Goal: Use online tool/utility: Use online tool/utility

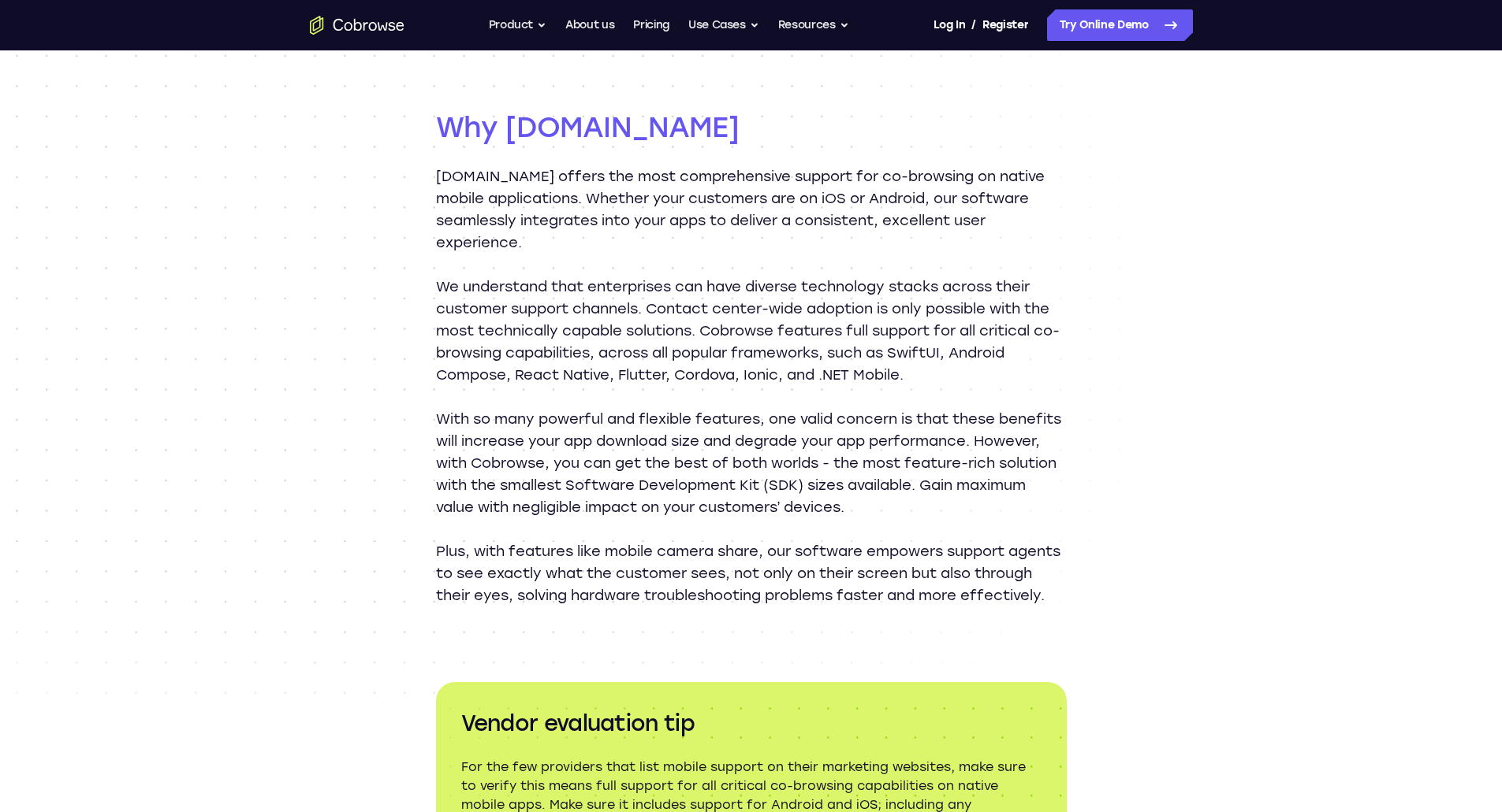
scroll to position [1733, 0]
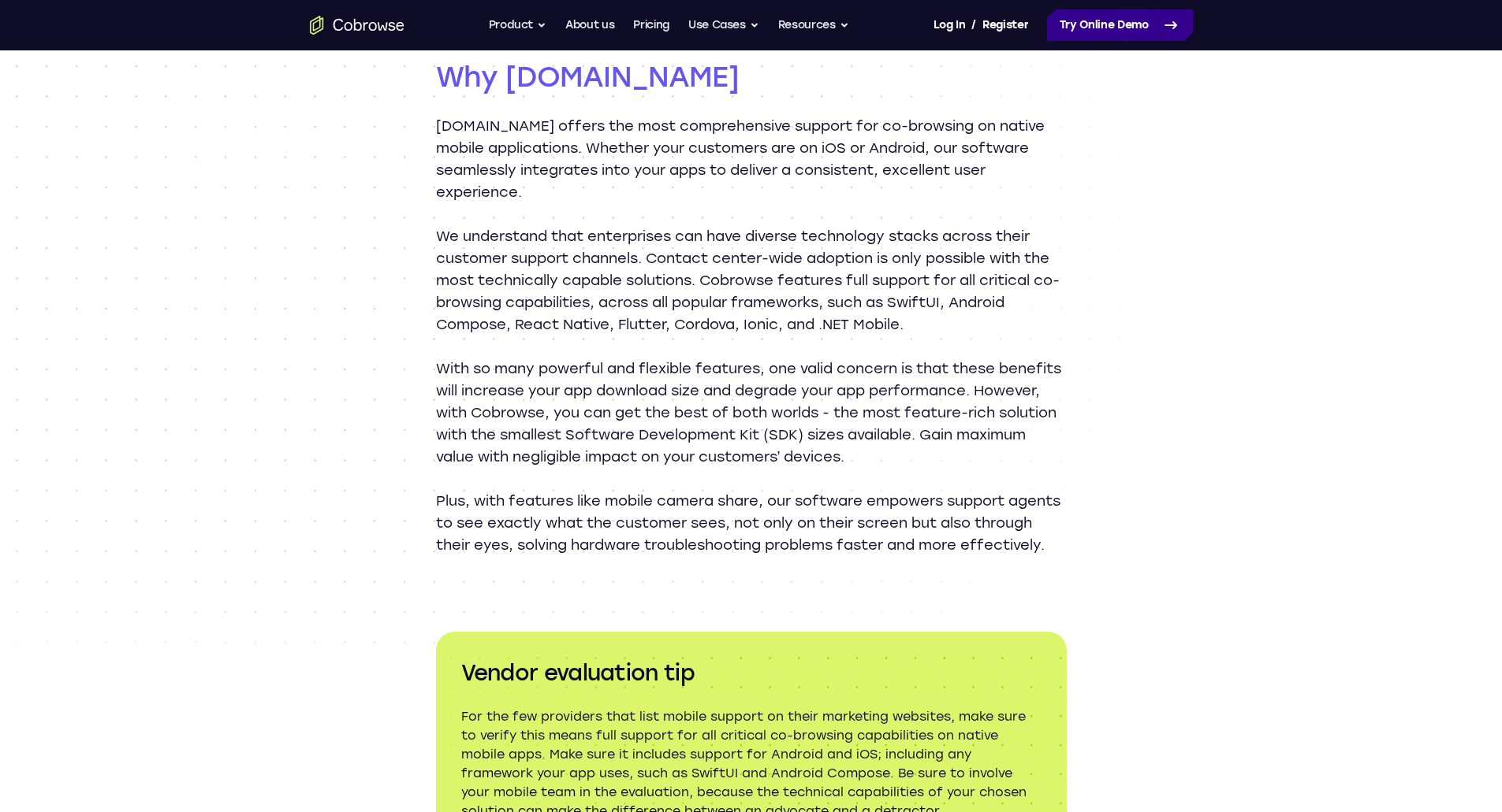
click at [1113, 34] on link "Try Online Demo" at bounding box center [1119, 25] width 146 height 31
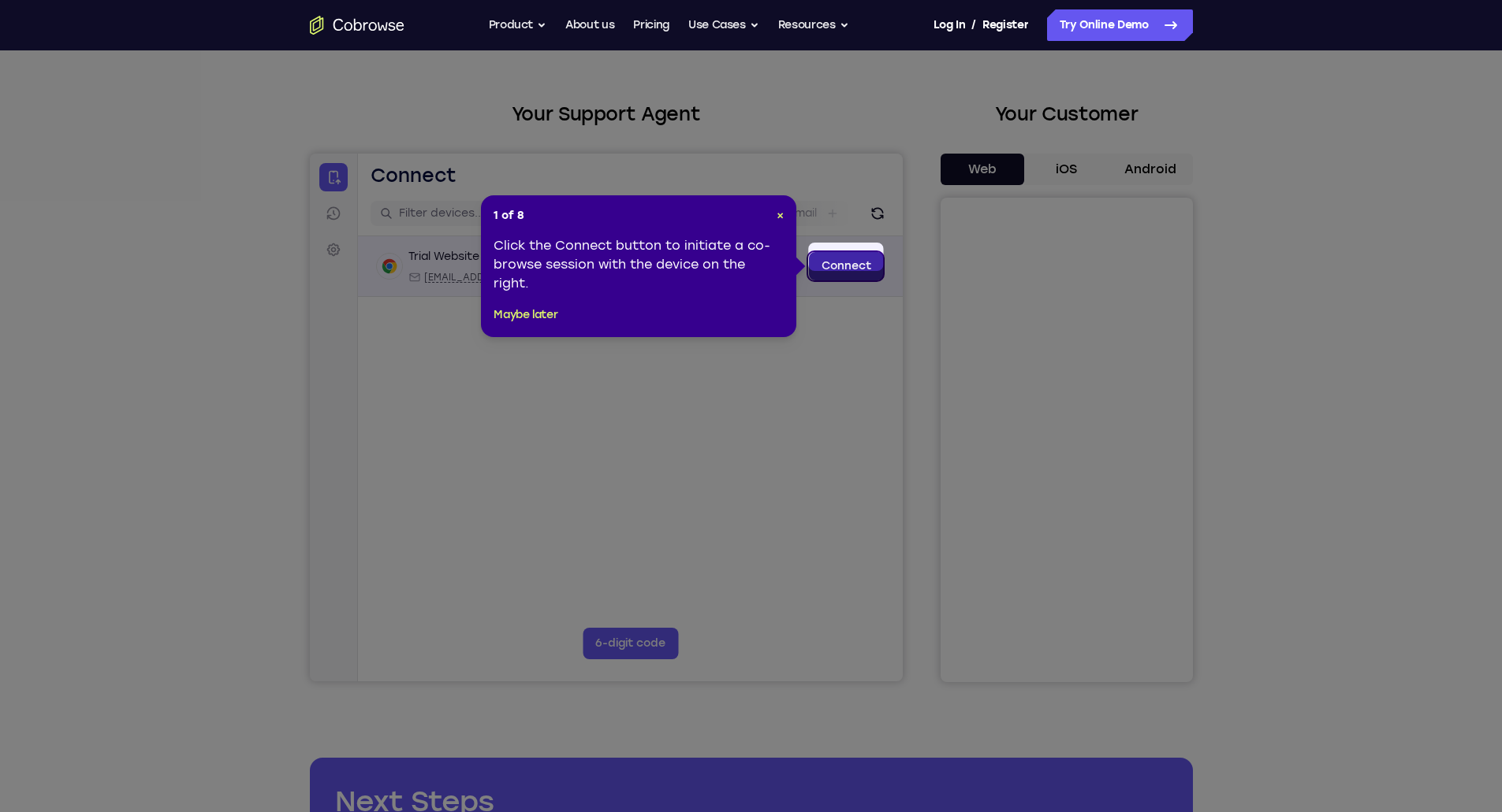
scroll to position [78, 0]
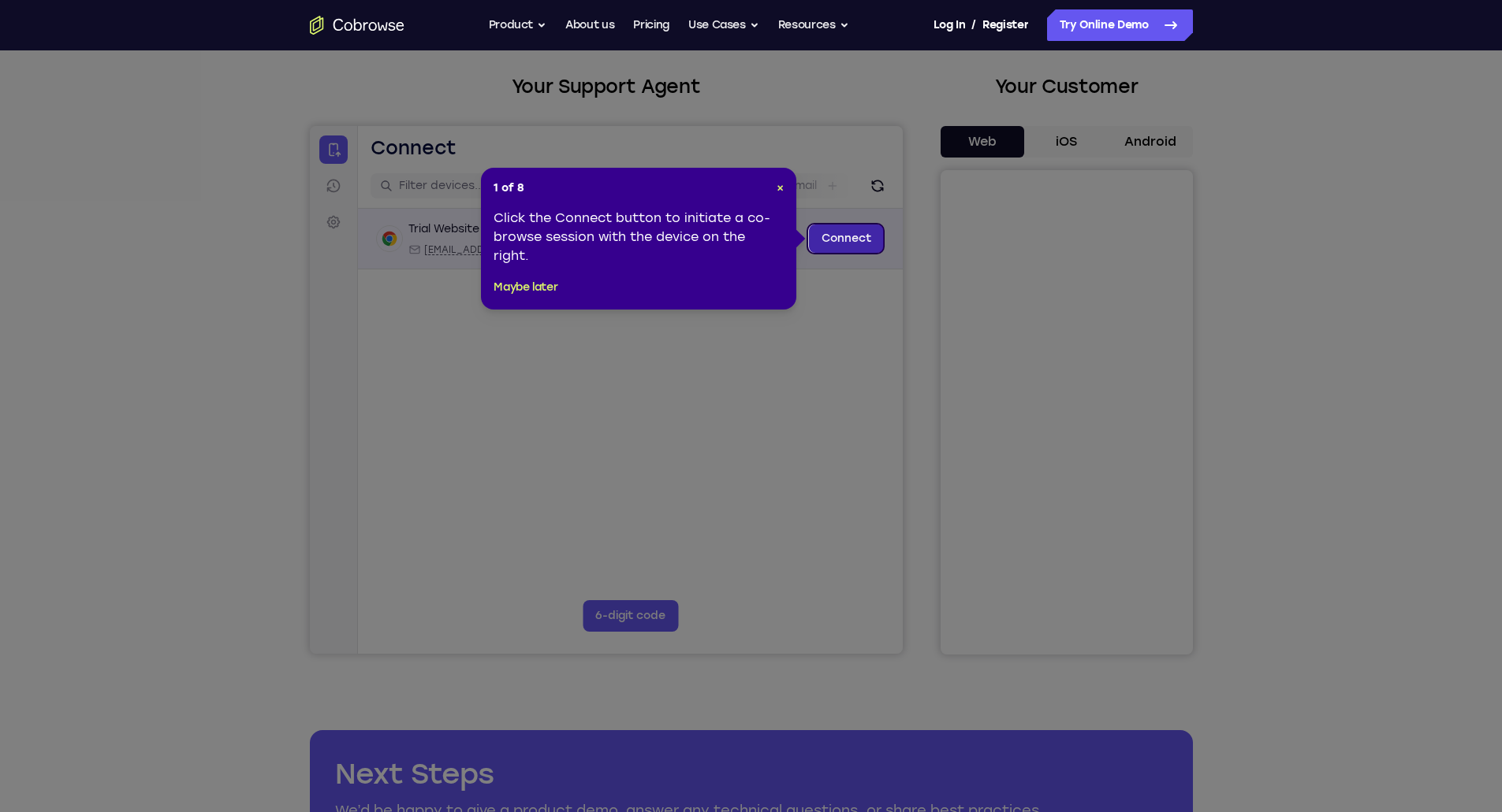
click at [835, 244] on link "Connect" at bounding box center [846, 239] width 75 height 29
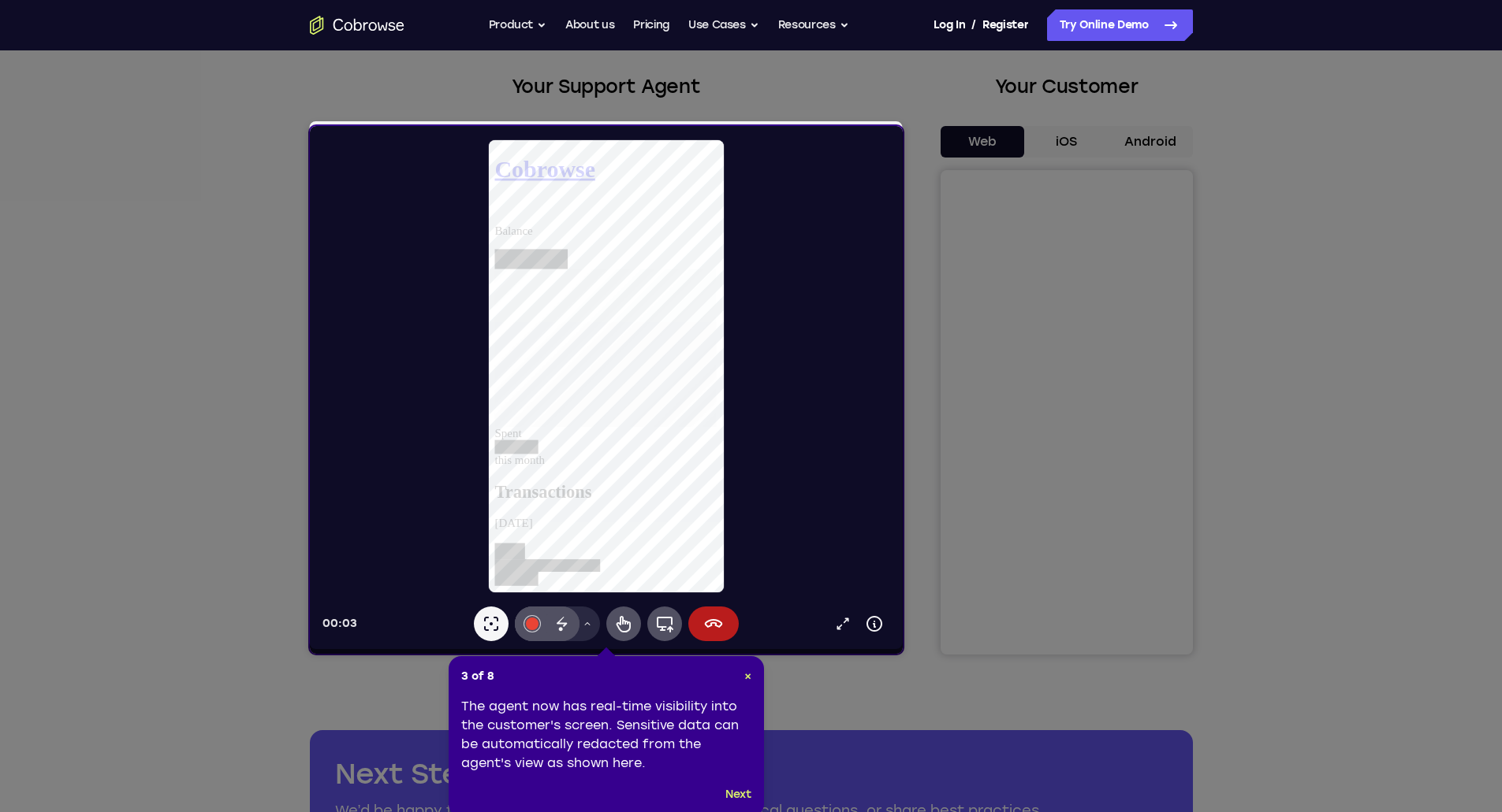
scroll to position [158, 0]
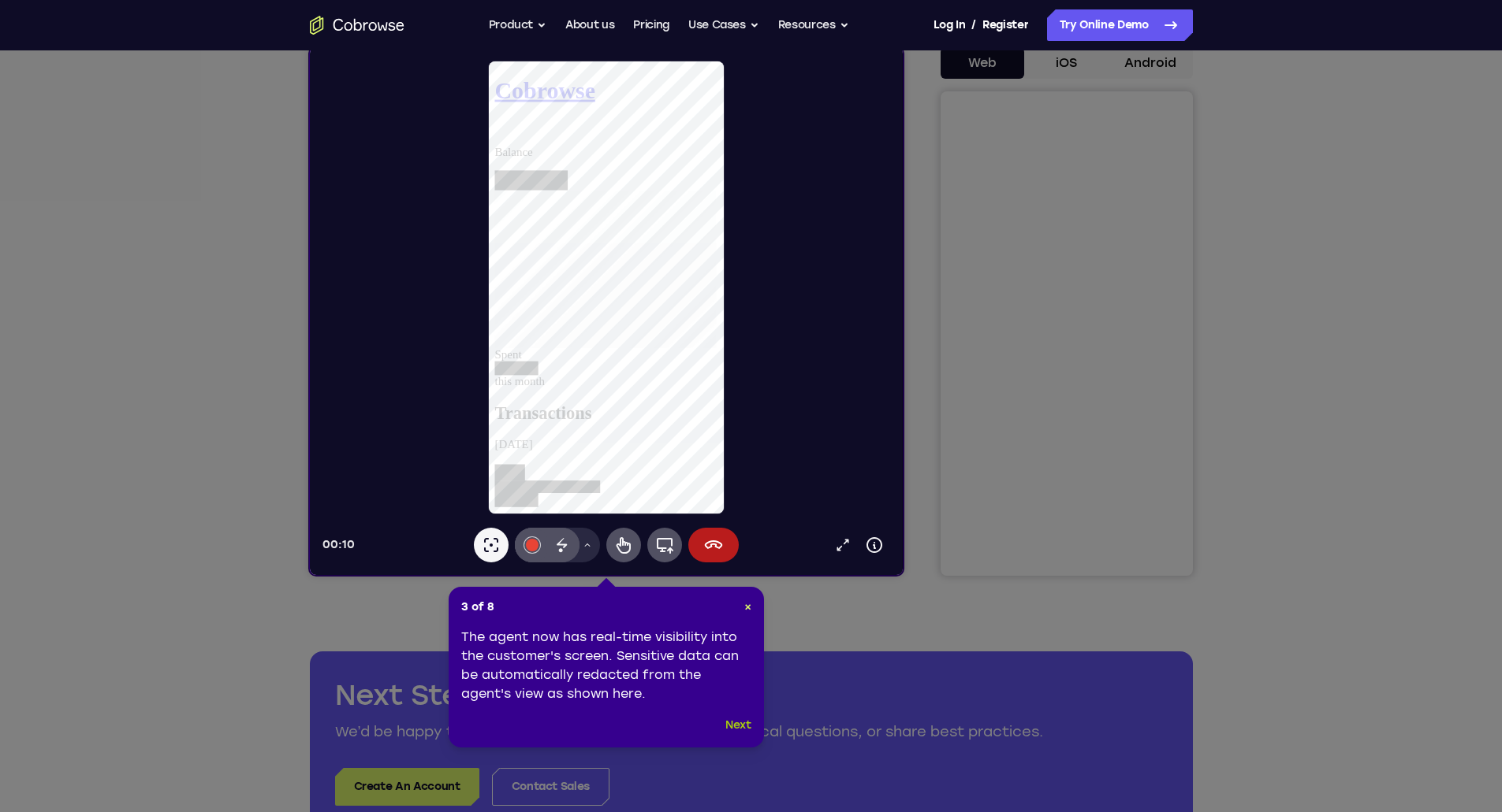
click at [735, 724] on button "Next" at bounding box center [738, 726] width 26 height 19
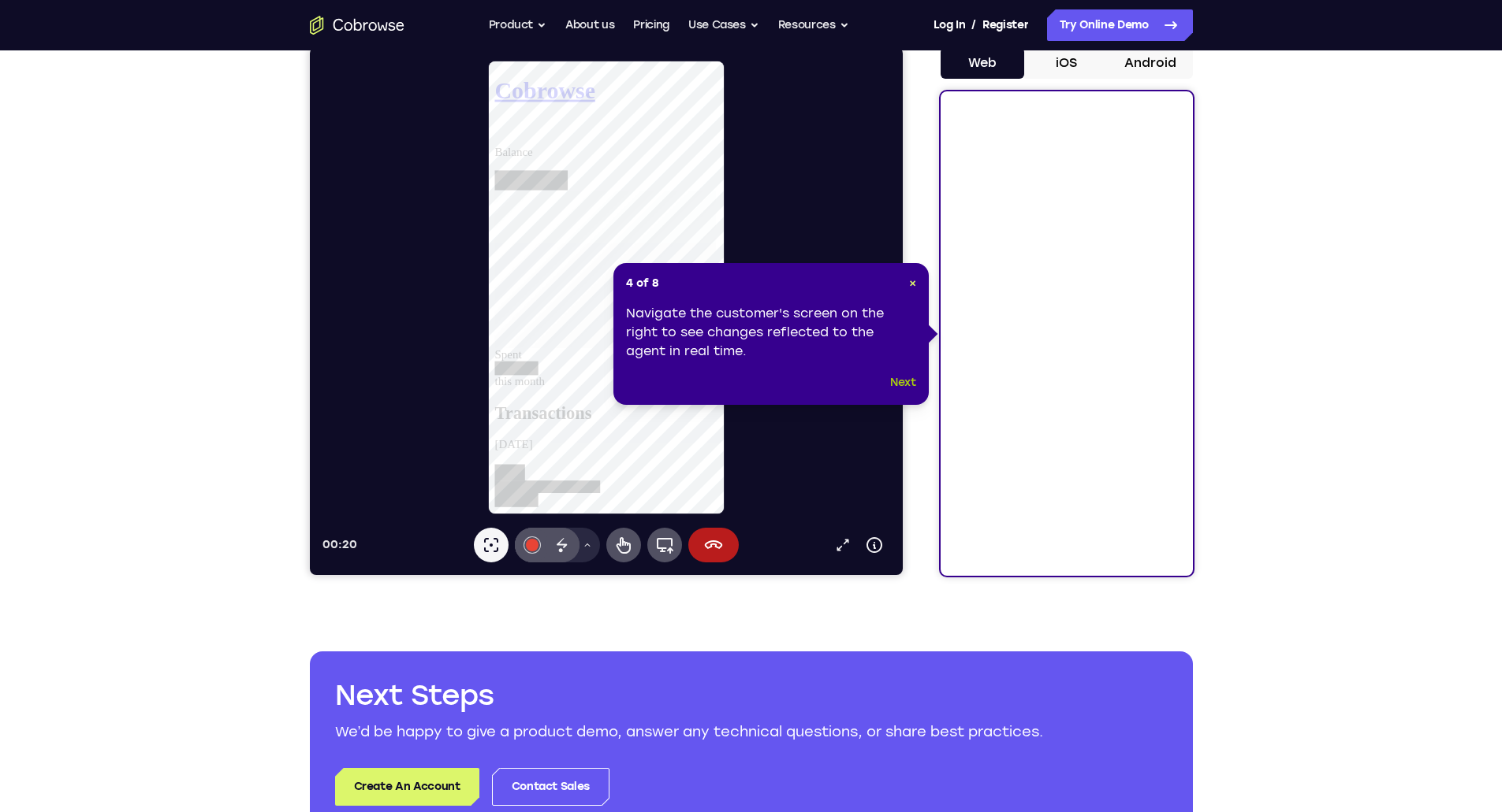
click at [901, 382] on button "Next" at bounding box center [903, 383] width 26 height 19
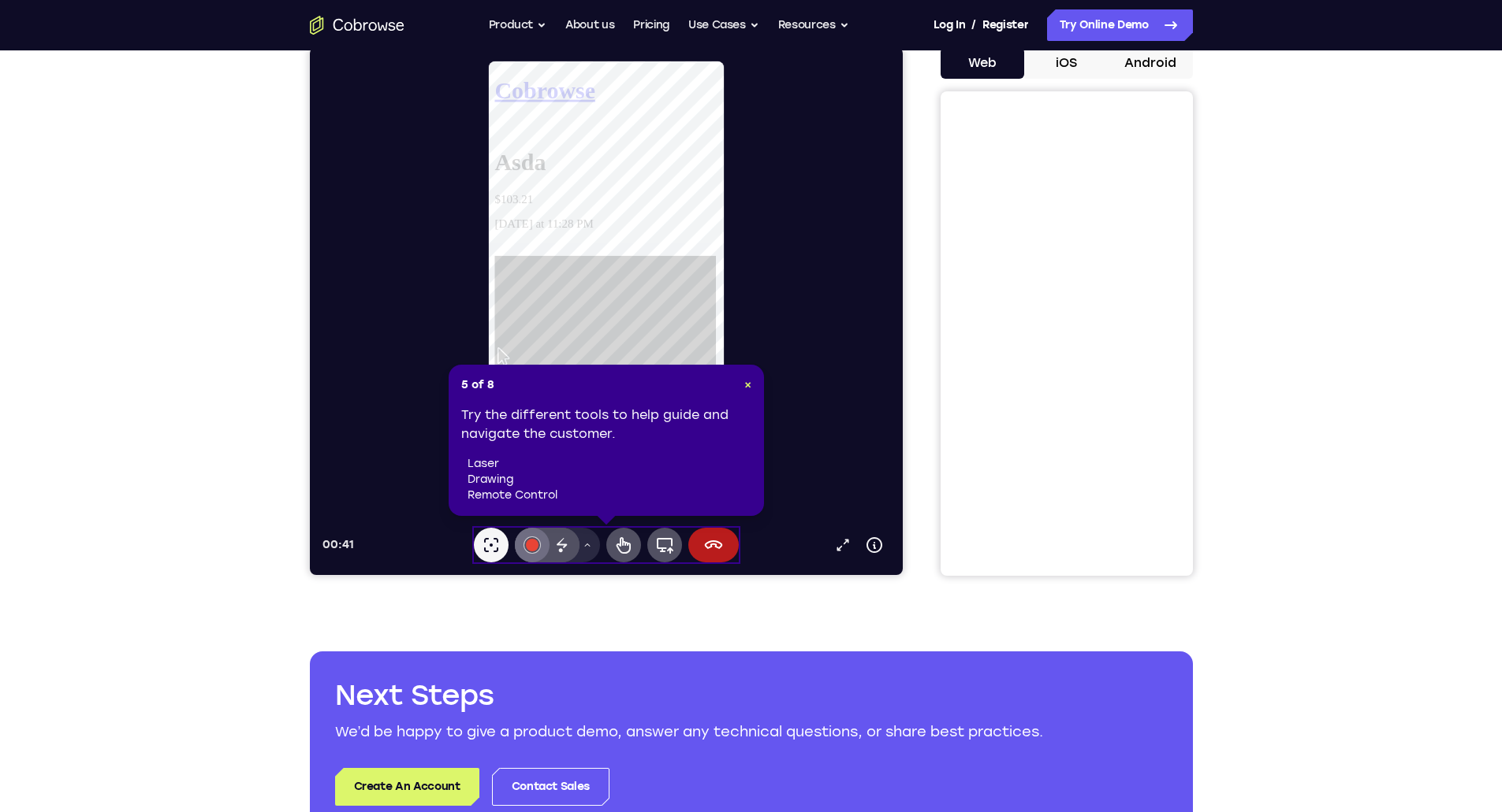
click at [528, 549] on div at bounding box center [531, 545] width 12 height 12
click at [624, 549] on icon at bounding box center [622, 545] width 19 height 19
click at [494, 266] on icon at bounding box center [494, 266] width 0 height 0
click at [518, 201] on p "$103.21" at bounding box center [614, 208] width 240 height 14
click at [494, 135] on icon at bounding box center [494, 135] width 0 height 0
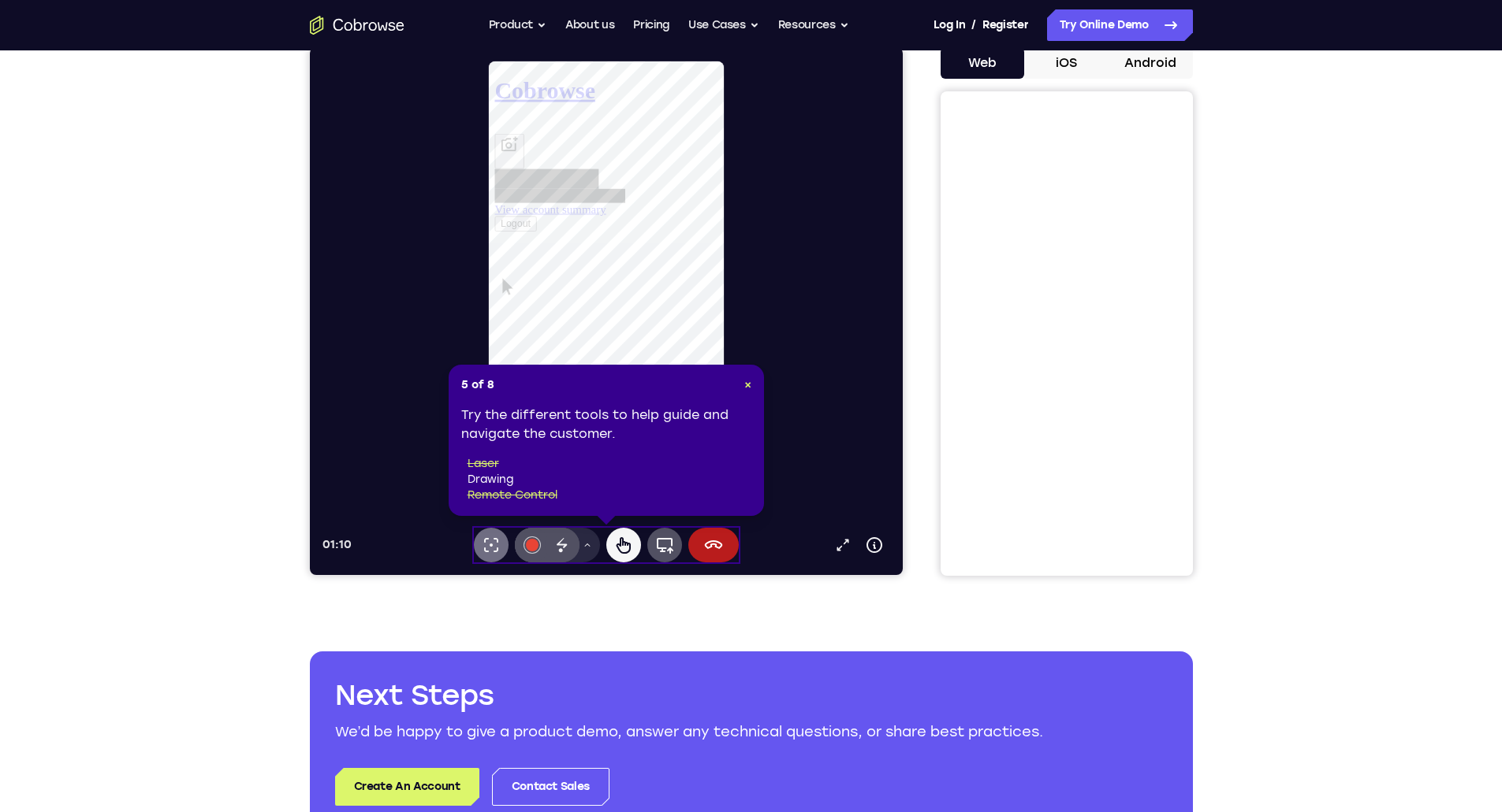
click at [493, 547] on icon at bounding box center [491, 545] width 19 height 19
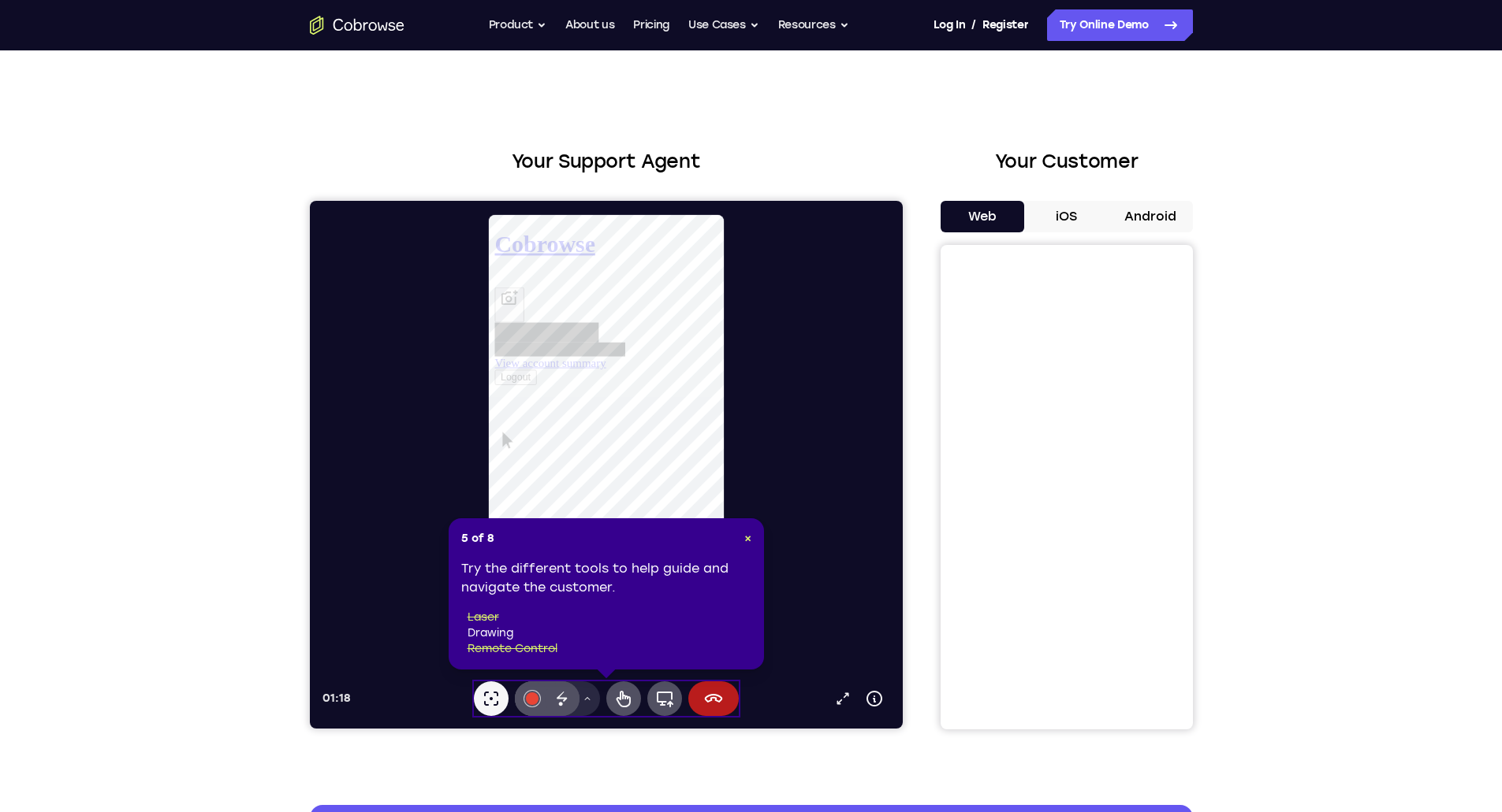
scroll to position [0, 0]
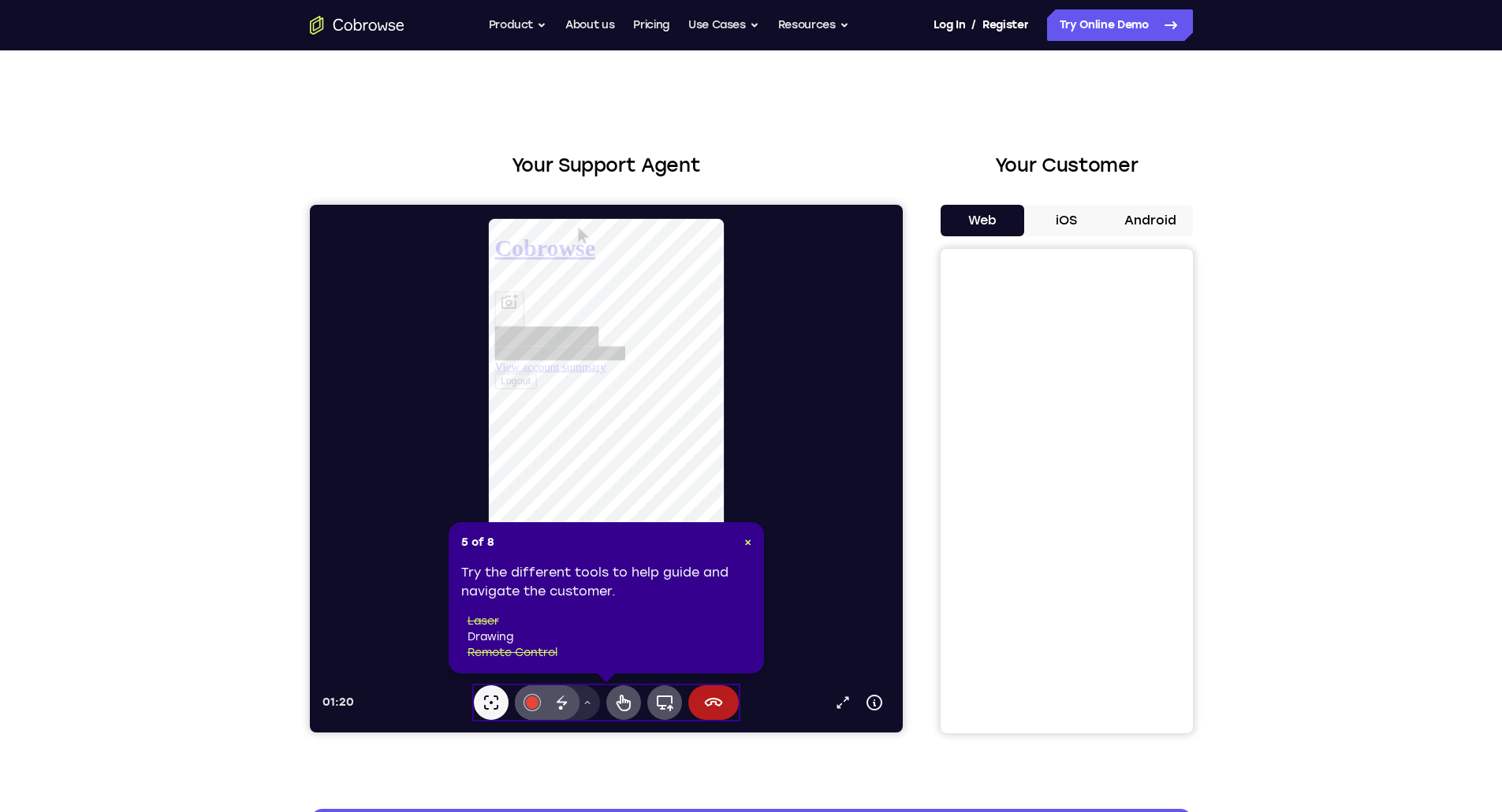
click at [1055, 220] on button "iOS" at bounding box center [1066, 220] width 85 height 31
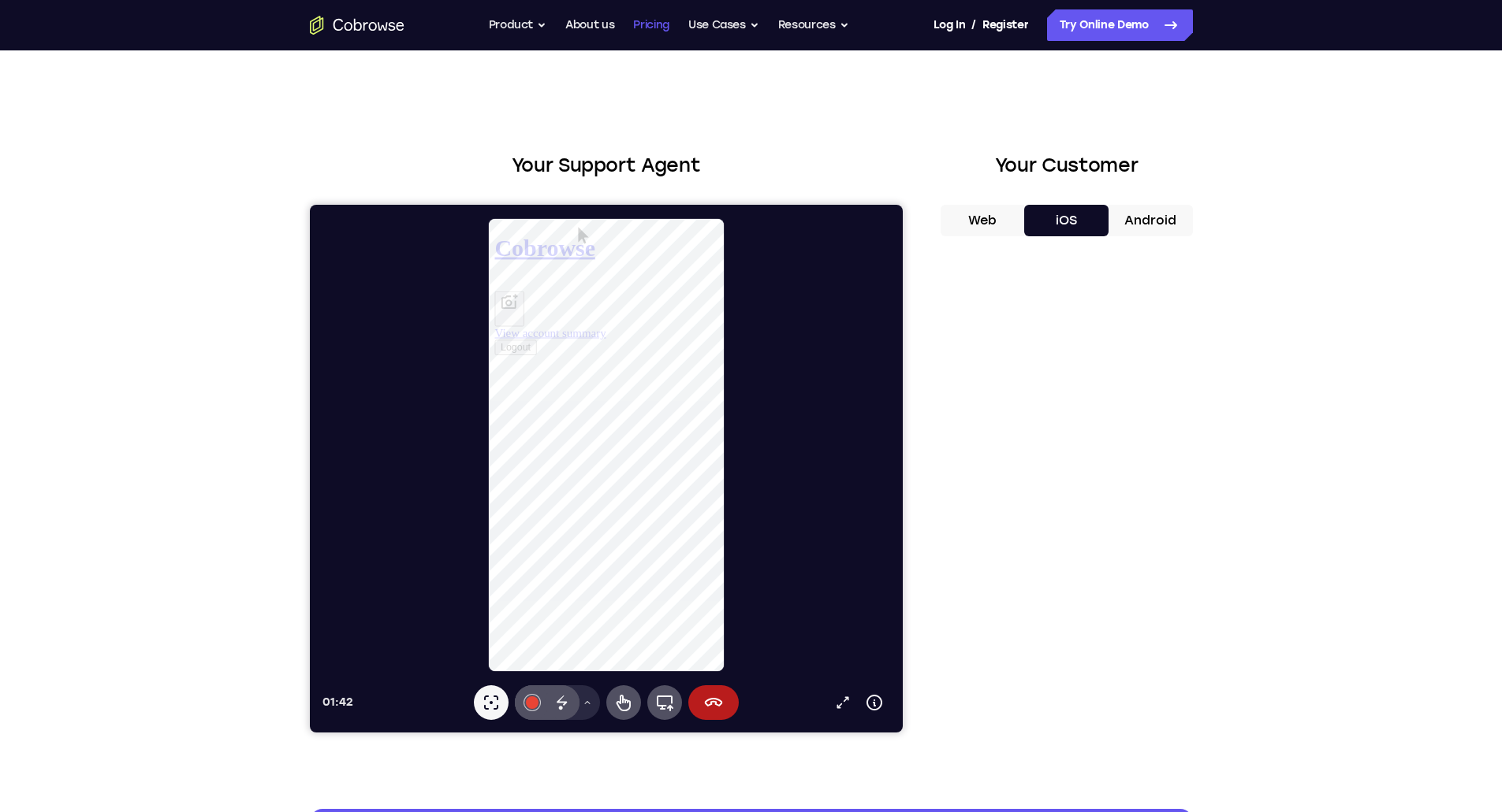
click at [641, 30] on link "Pricing" at bounding box center [651, 25] width 37 height 31
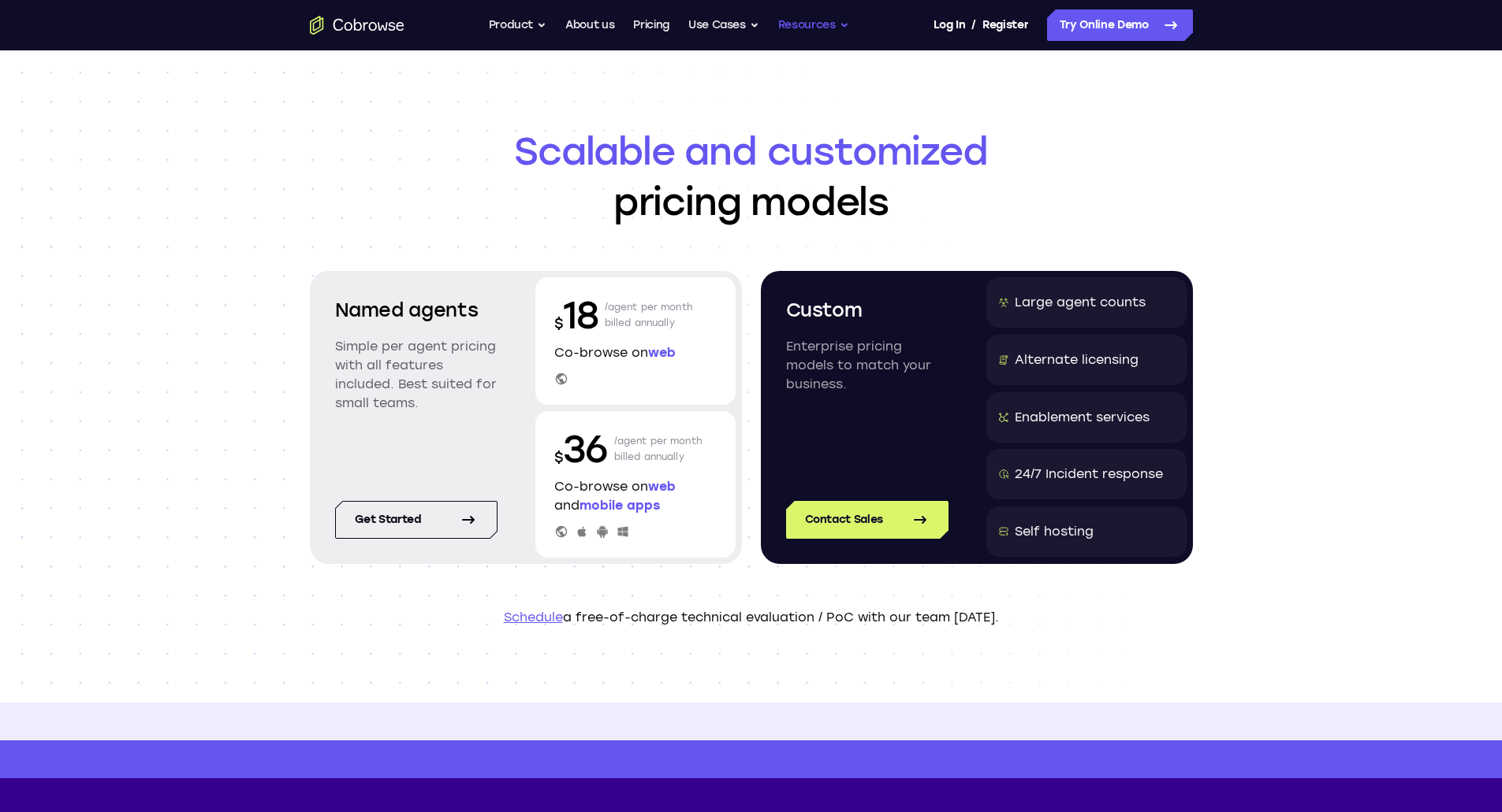
click at [789, 37] on button "Resources" at bounding box center [812, 25] width 71 height 31
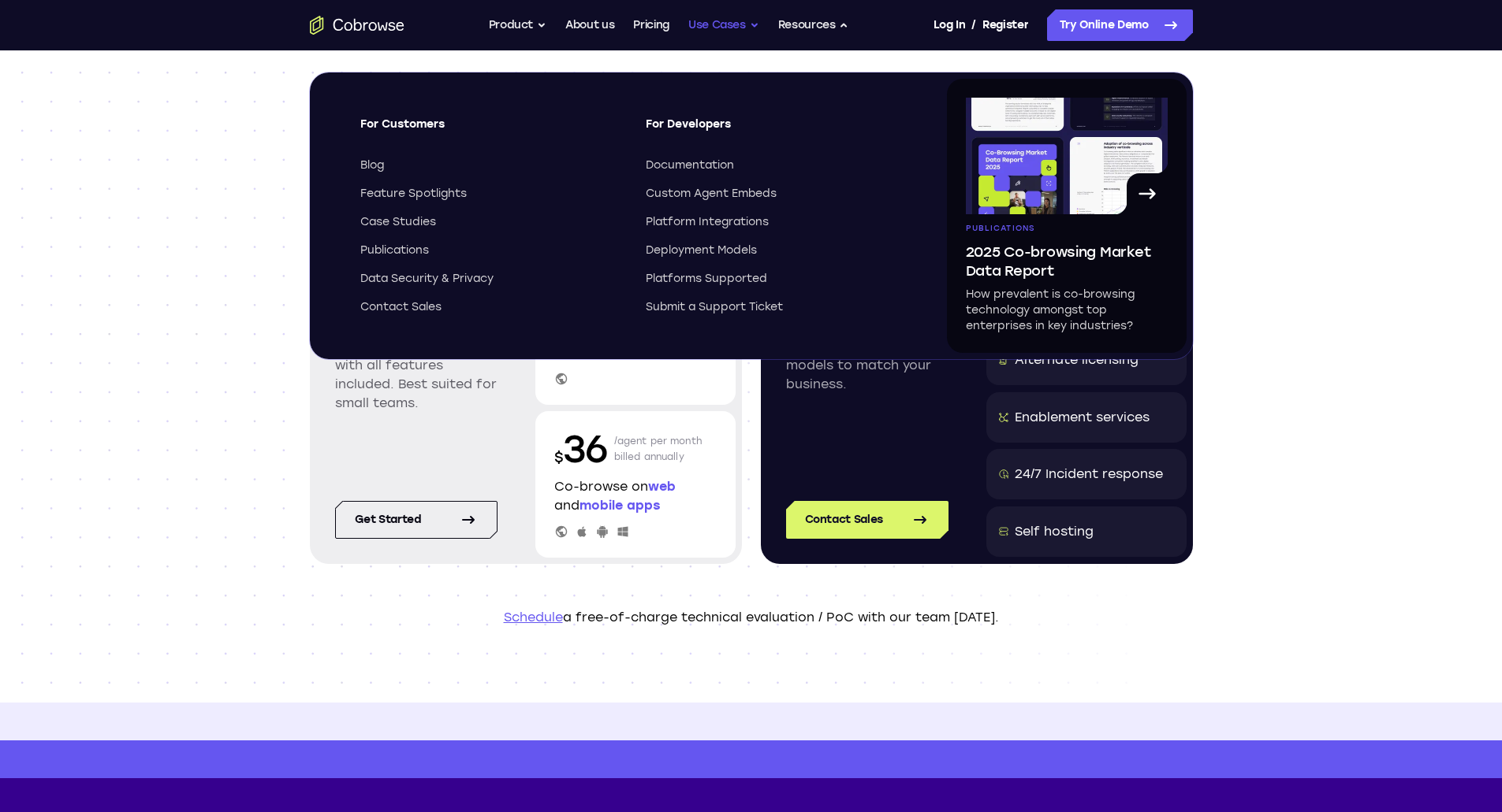
click at [717, 33] on button "Use Cases" at bounding box center [723, 25] width 71 height 31
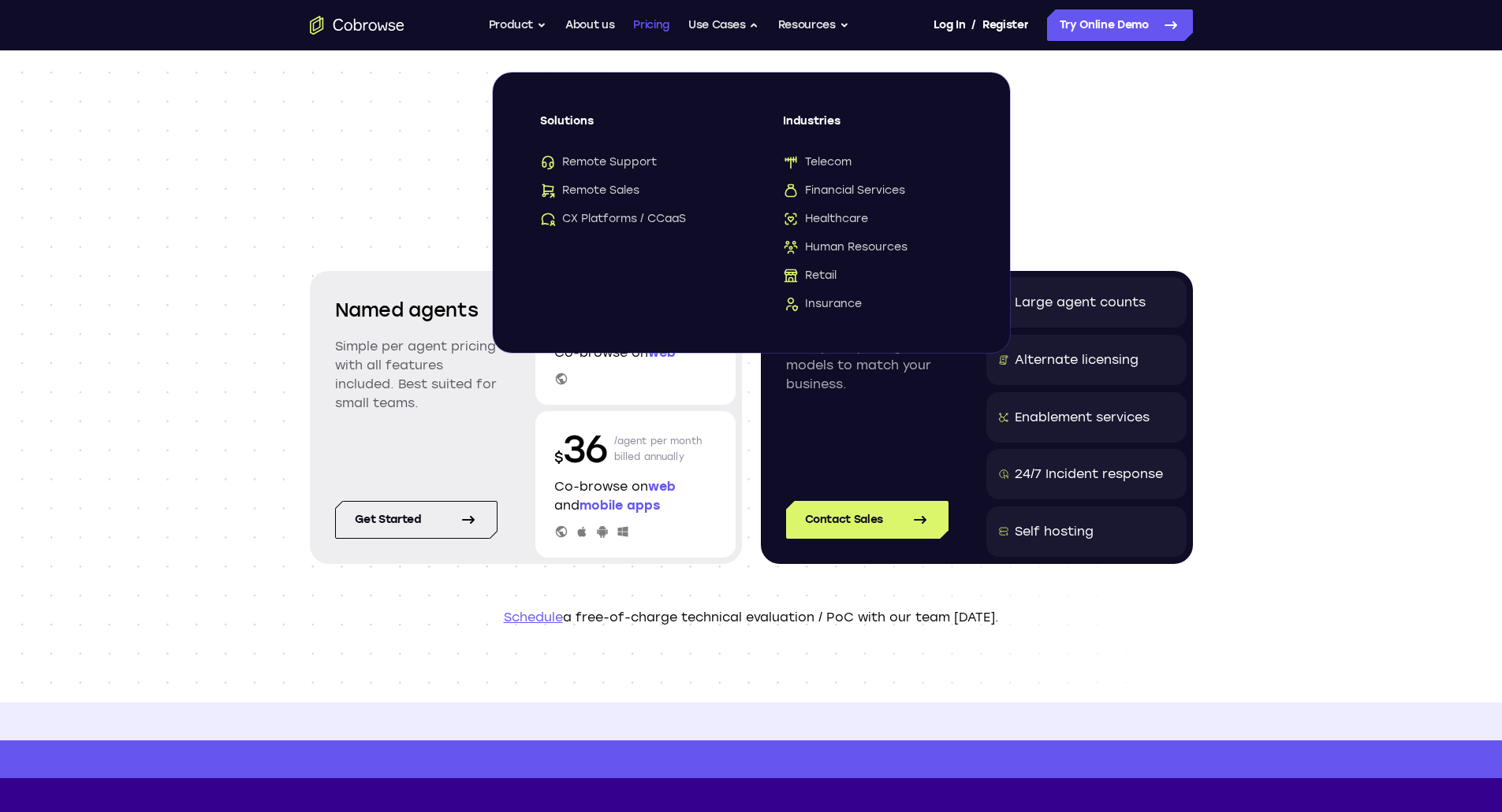
click at [639, 32] on link "Pricing" at bounding box center [651, 25] width 37 height 31
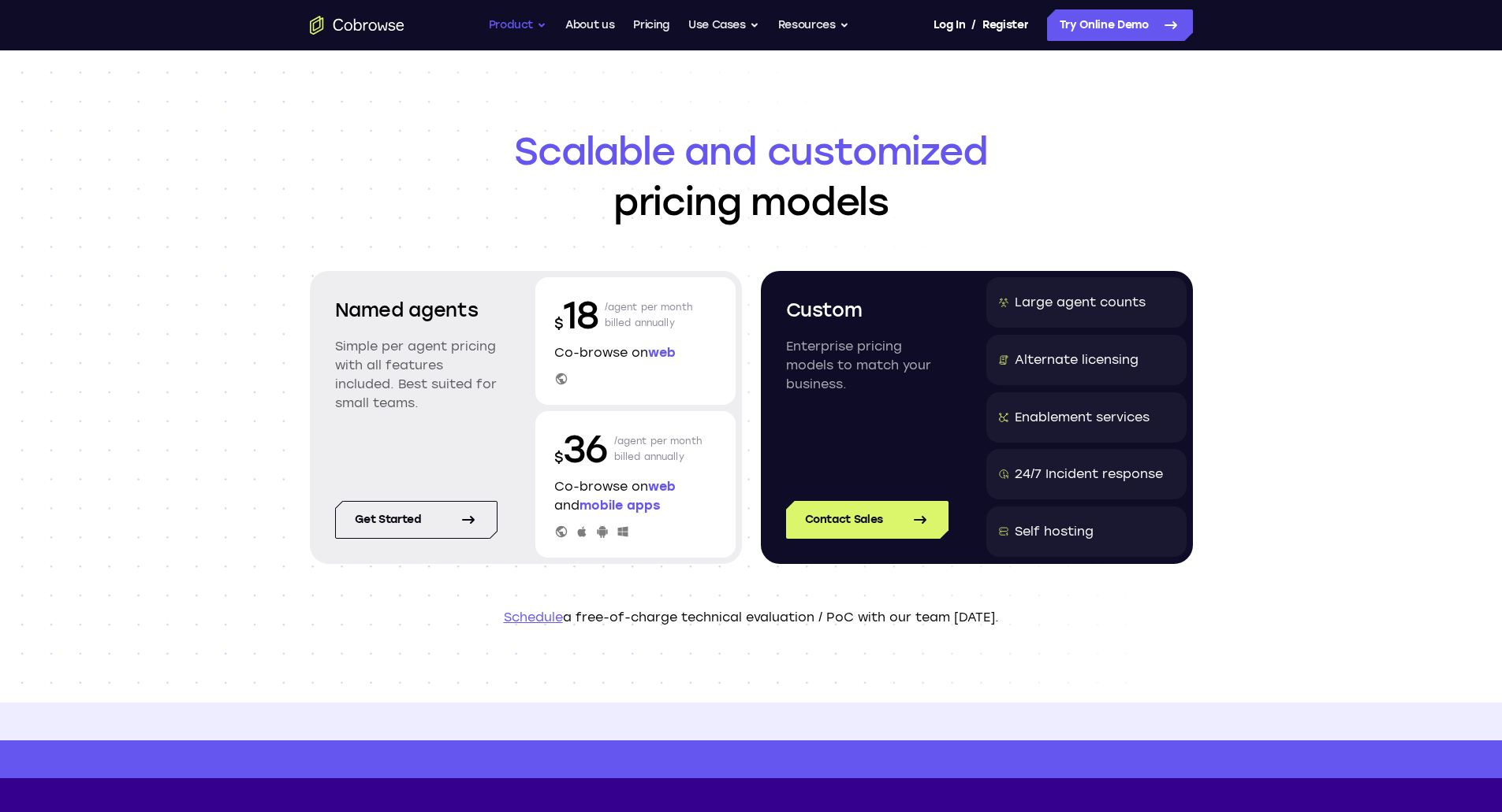
click at [508, 34] on button "Product" at bounding box center [518, 25] width 58 height 31
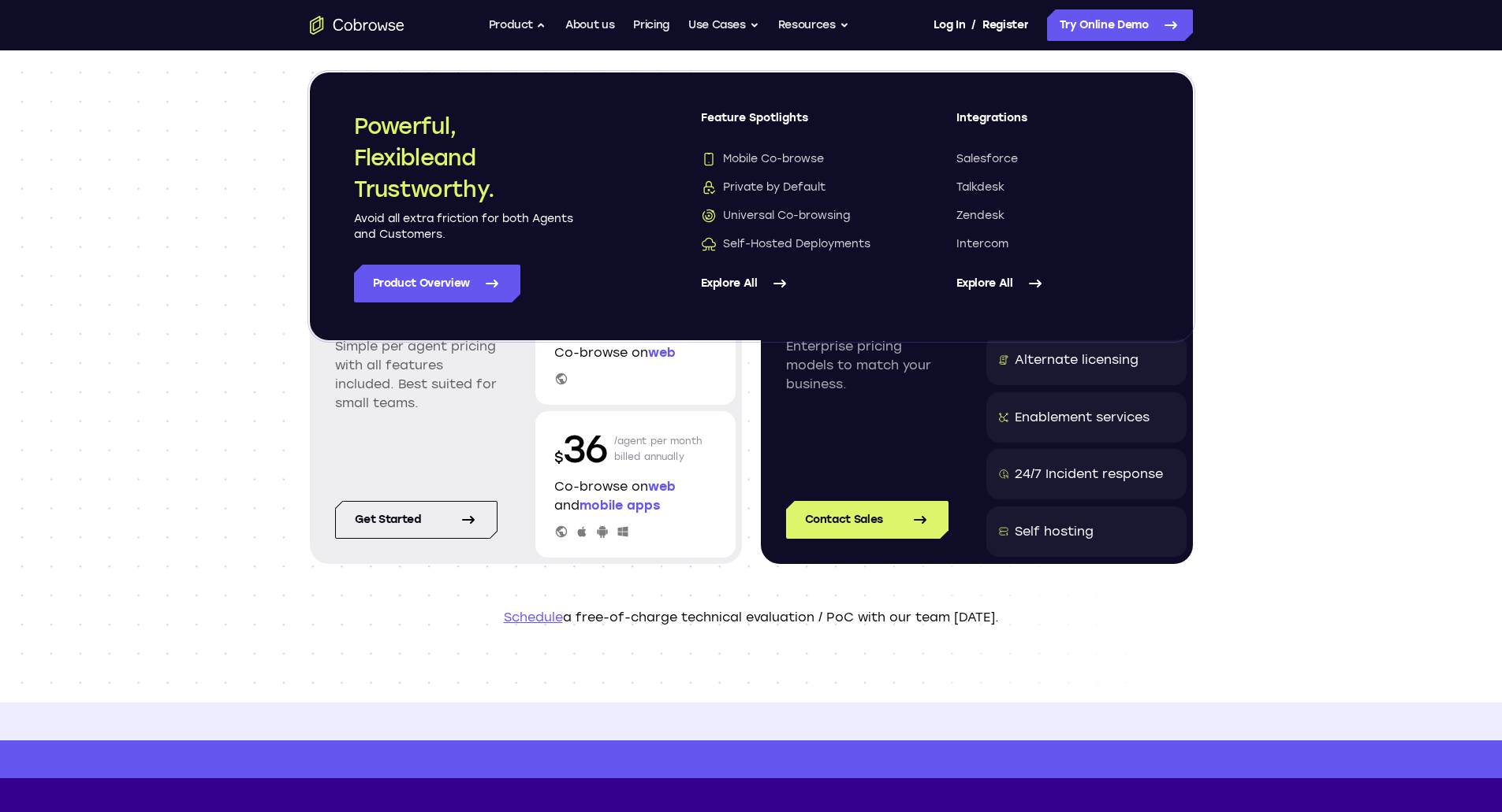
click at [986, 281] on link "Explore All" at bounding box center [1052, 283] width 193 height 37
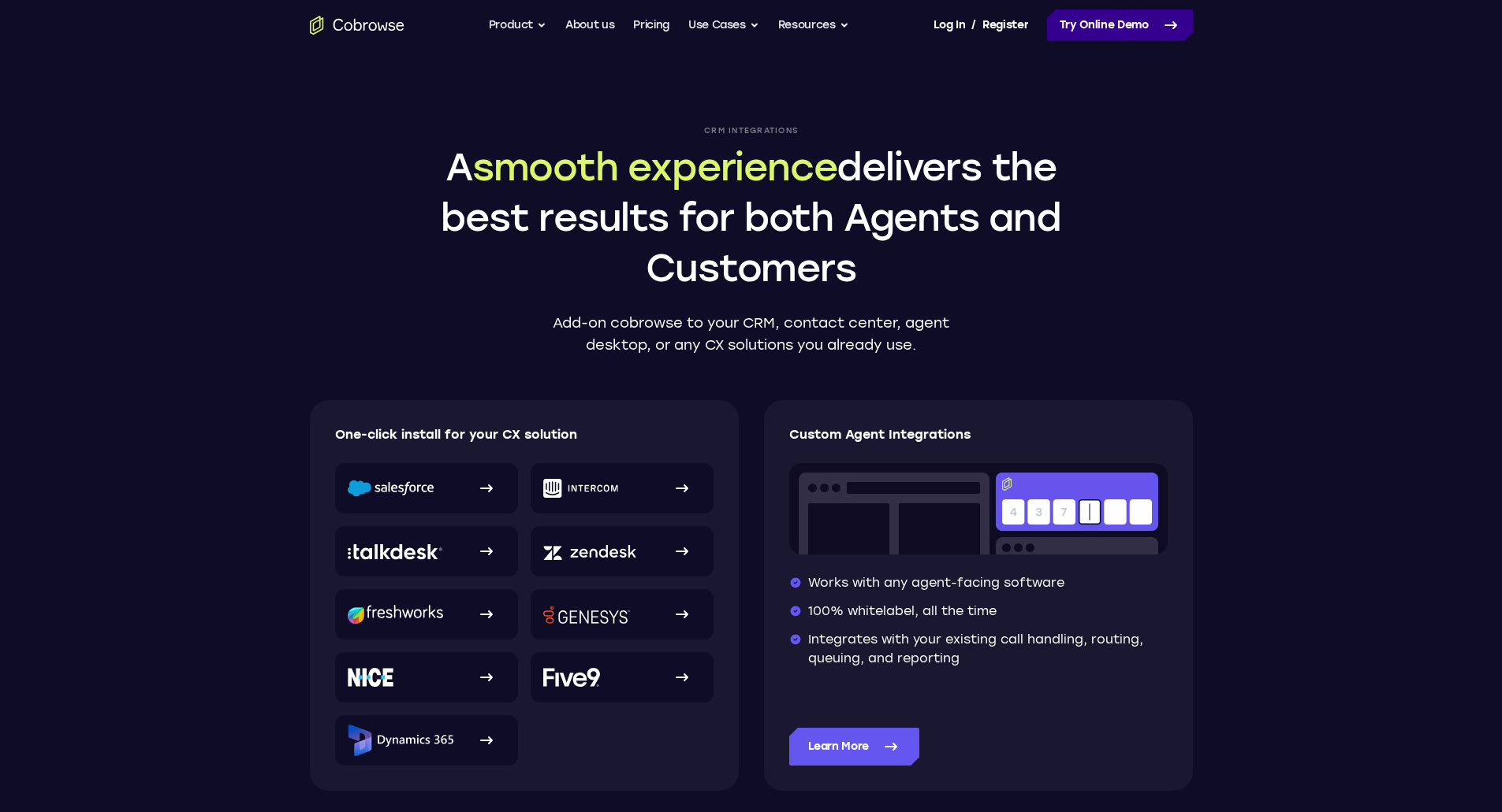
click at [1092, 27] on link "Try Online Demo" at bounding box center [1119, 25] width 146 height 31
